Goal: Task Accomplishment & Management: Use online tool/utility

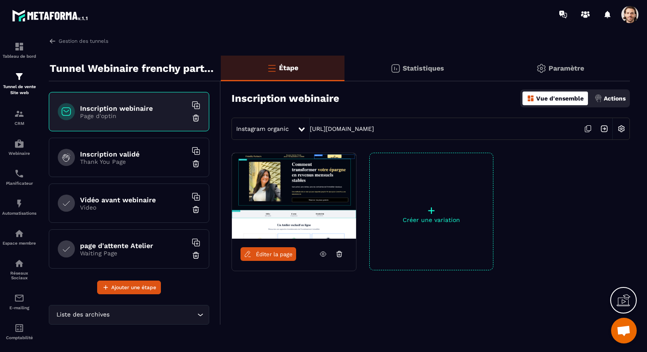
click at [628, 9] on span at bounding box center [629, 14] width 17 height 17
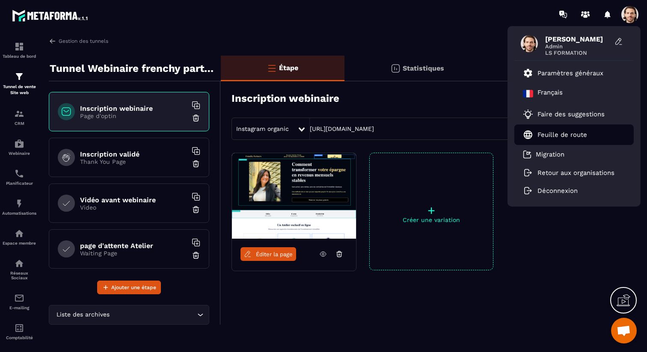
click at [569, 135] on p "Feuille de route" at bounding box center [563, 135] width 50 height 8
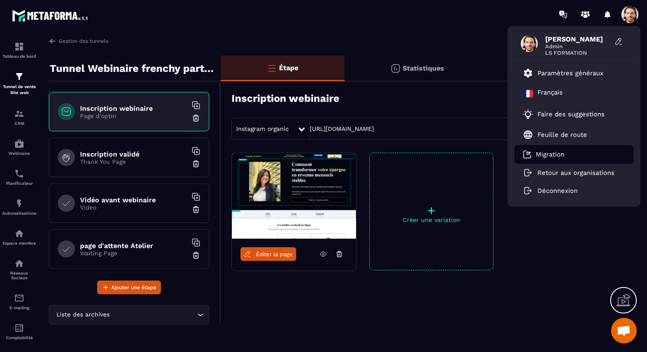
click at [552, 155] on p "Migration" at bounding box center [550, 155] width 29 height 8
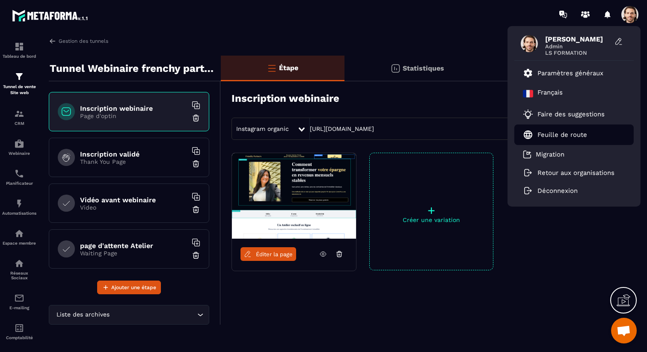
click at [576, 137] on p "Feuille de route" at bounding box center [563, 135] width 50 height 8
click at [394, 22] on div "[PERSON_NAME] Admin LS FORMATION Paramètres généraux Français Faire des suggest…" at bounding box center [374, 14] width 547 height 29
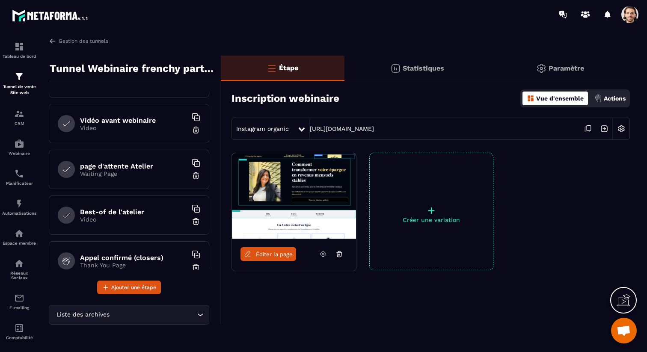
scroll to position [75, 0]
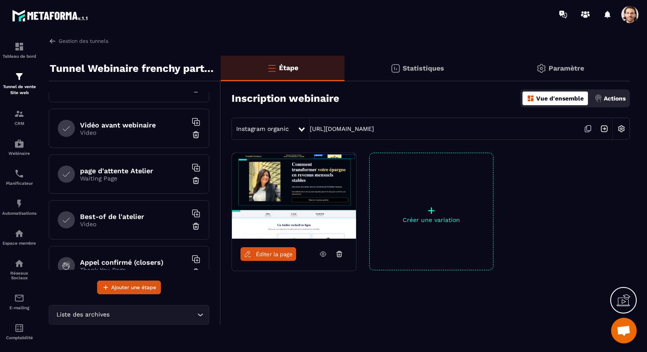
click at [148, 132] on p "Video" at bounding box center [133, 132] width 107 height 7
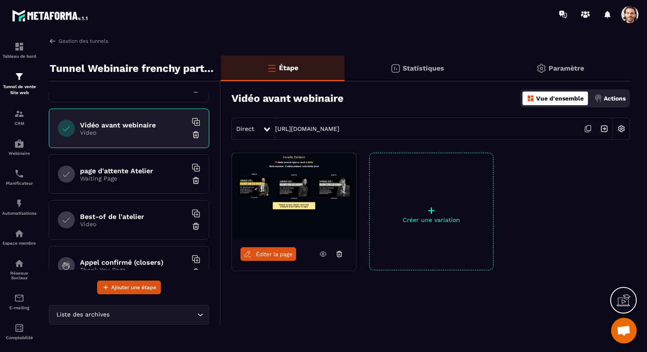
click at [282, 252] on span "Éditer la page" at bounding box center [274, 254] width 37 height 6
